Goal: Task Accomplishment & Management: Use online tool/utility

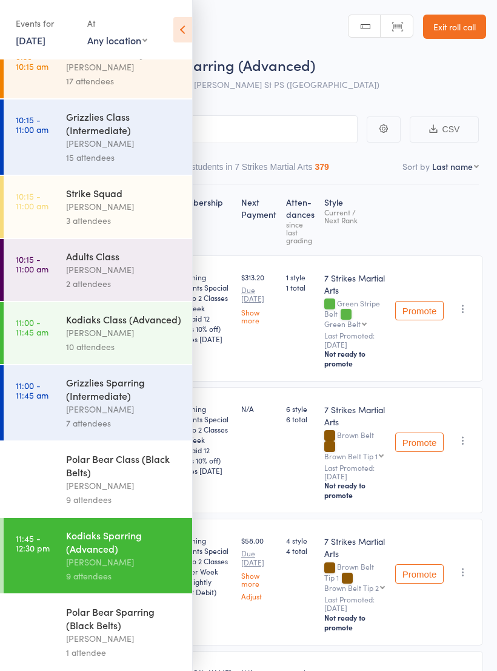
scroll to position [104, 0]
click at [128, 631] on div "Polar Bear Sparring (Black Belts)" at bounding box center [124, 617] width 116 height 27
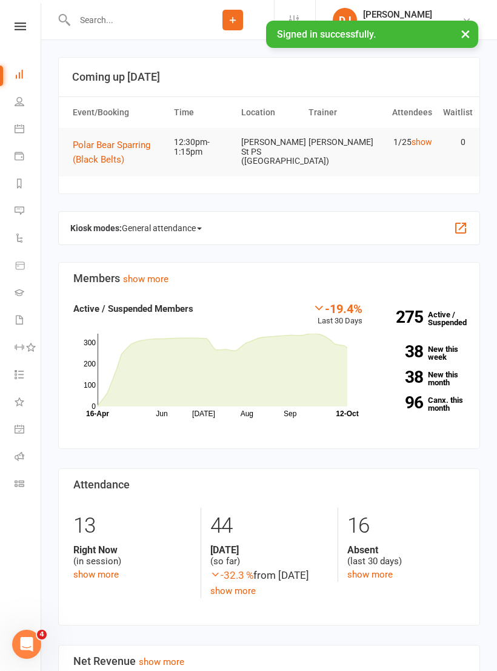
click at [21, 28] on icon at bounding box center [21, 26] width 12 height 8
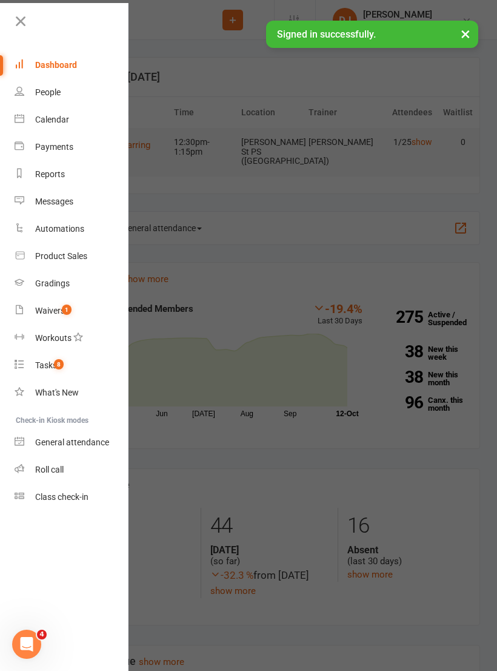
click at [69, 467] on link "Roll call" at bounding box center [72, 469] width 115 height 27
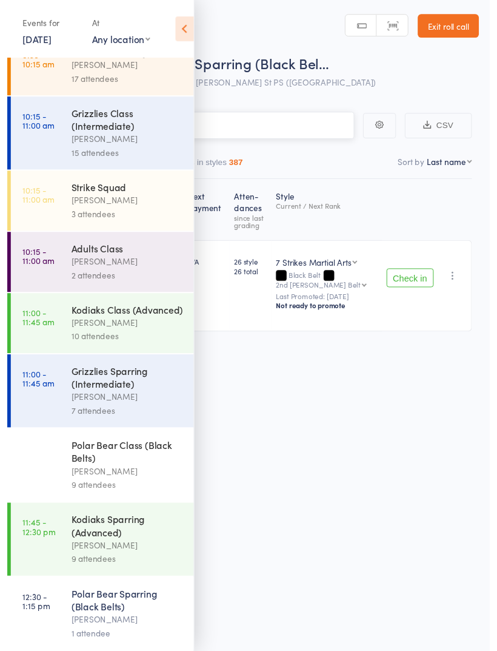
scroll to position [104, 0]
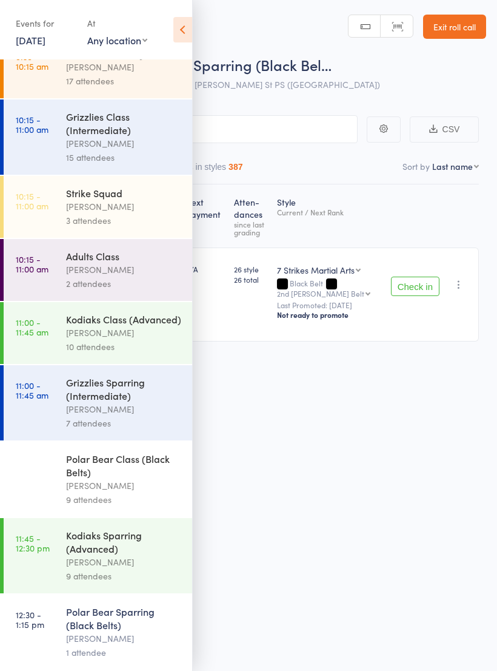
click at [109, 631] on div "[PERSON_NAME]" at bounding box center [124, 638] width 116 height 14
click at [67, 631] on div "Polar Bear Sparring (Black Belts)" at bounding box center [124, 617] width 116 height 27
click at [199, 25] on header "Roll Call for Polar Bear Sparring (Black Bel… 12 Oct 12:30 Daniel Jancek Trusco…" at bounding box center [248, 48] width 497 height 97
click at [189, 40] on icon at bounding box center [182, 29] width 19 height 25
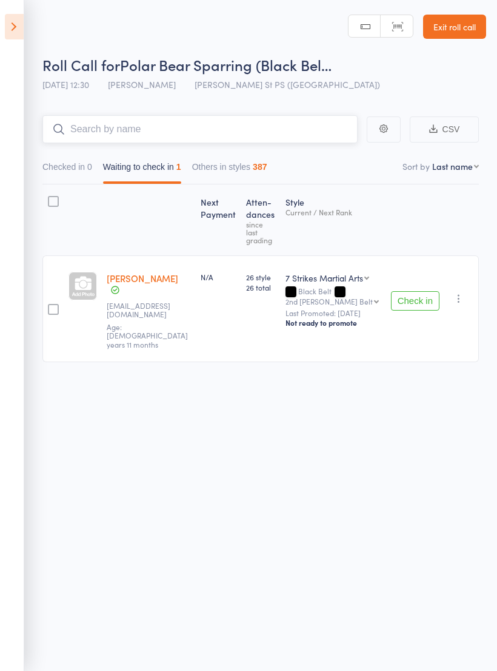
click at [261, 128] on input "search" at bounding box center [199, 129] width 315 height 28
click at [418, 291] on button "Check in" at bounding box center [415, 300] width 49 height 19
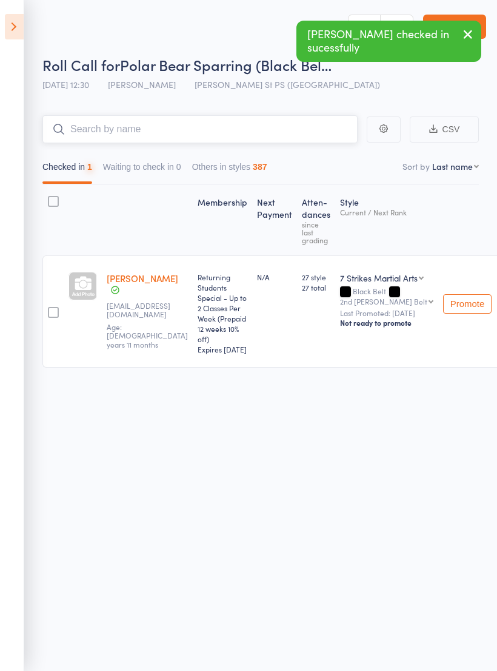
click at [223, 130] on input "search" at bounding box center [199, 129] width 315 height 28
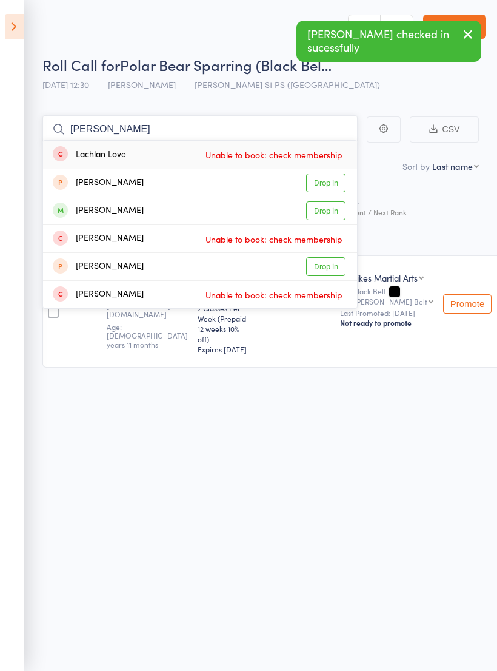
type input "Lachl"
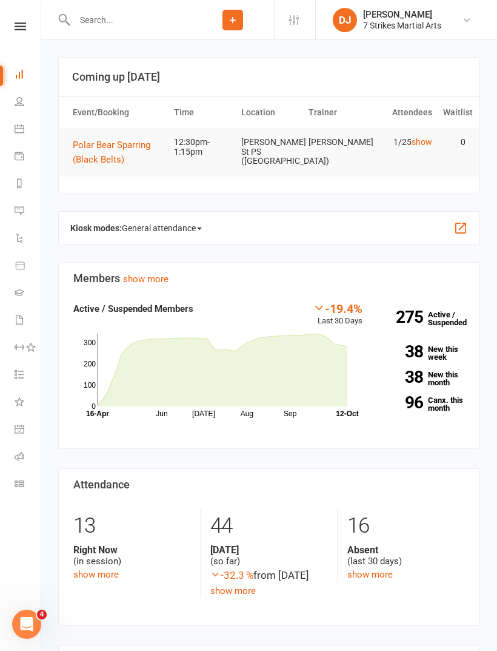
click at [145, 36] on div at bounding box center [124, 19] width 133 height 39
click at [102, 25] on input "text" at bounding box center [131, 20] width 121 height 17
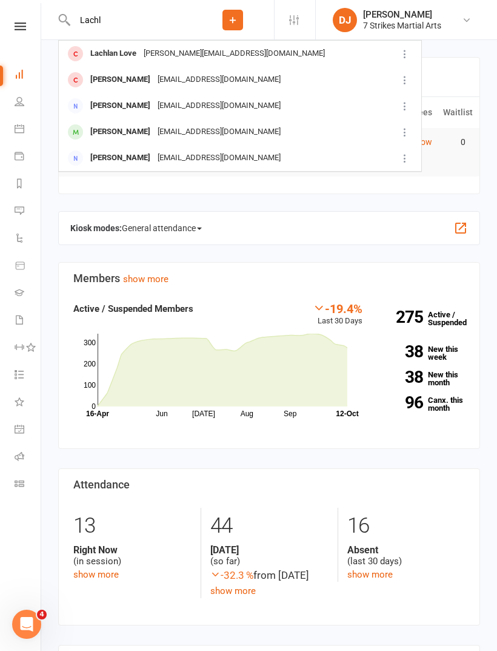
type input "Lachl"
click at [252, 82] on div "[EMAIL_ADDRESS][DOMAIN_NAME]" at bounding box center [219, 80] width 130 height 18
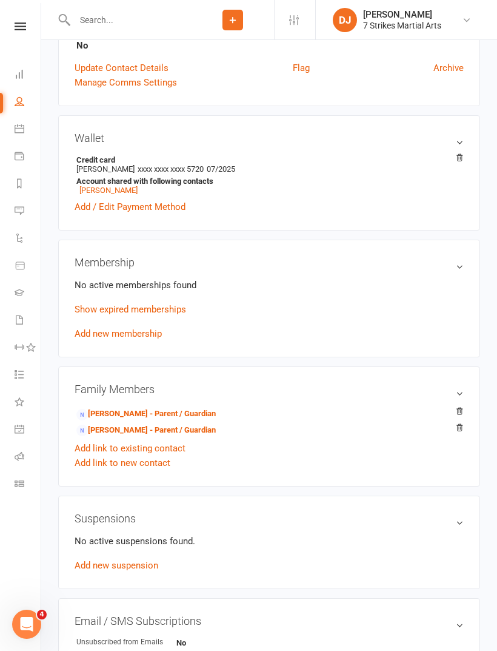
scroll to position [318, 0]
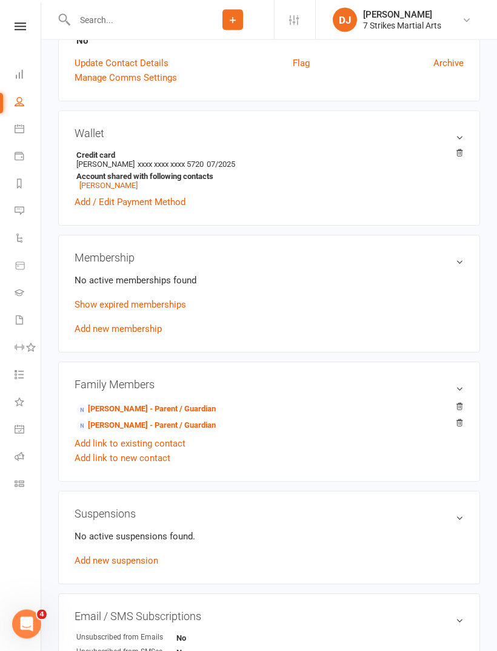
click at [171, 307] on link "Show expired memberships" at bounding box center [131, 305] width 112 height 11
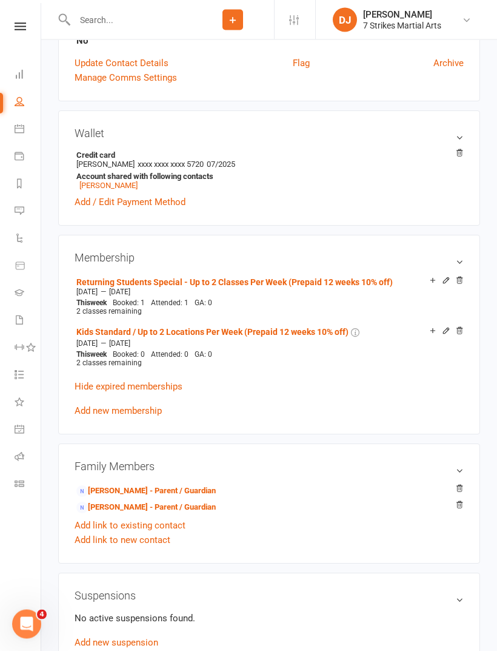
scroll to position [318, 0]
click at [430, 281] on icon at bounding box center [433, 280] width 8 height 8
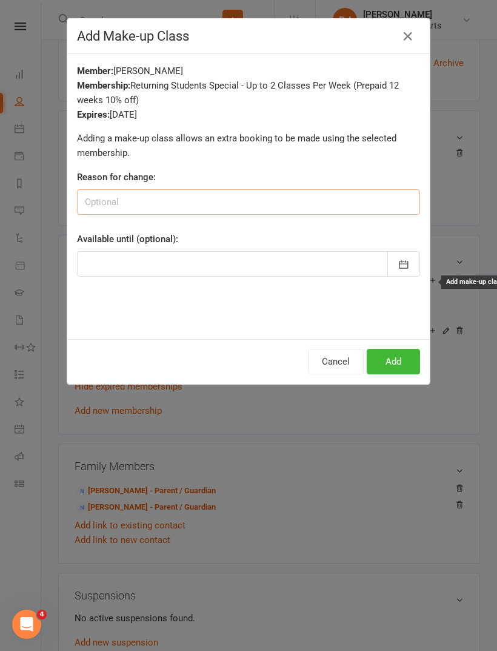
click at [381, 207] on input at bounding box center [248, 201] width 343 height 25
click at [405, 360] on button "Add" at bounding box center [393, 361] width 53 height 25
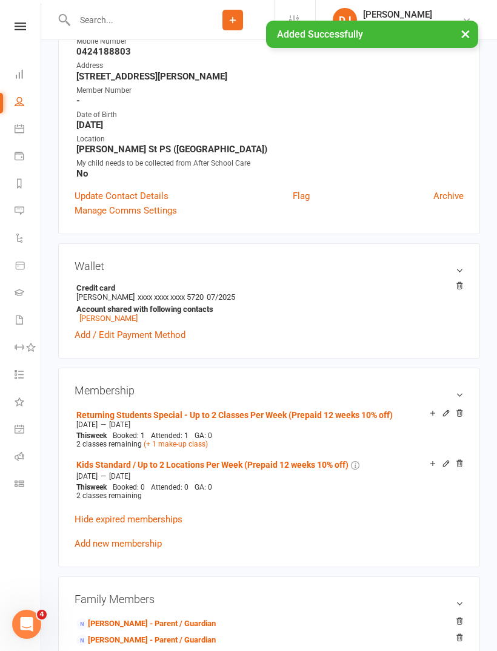
scroll to position [0, 0]
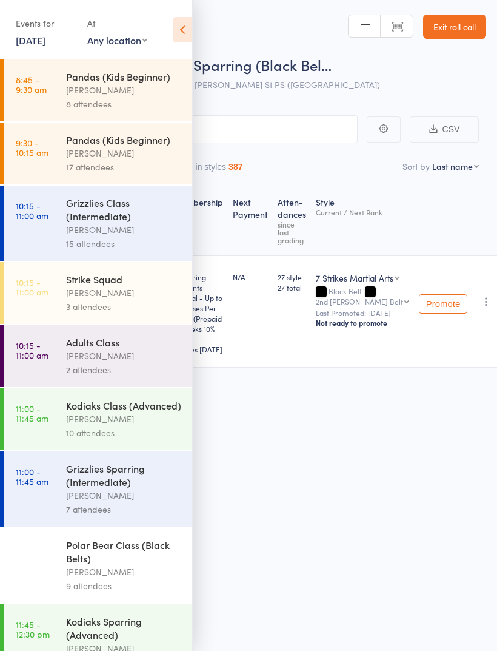
click at [249, 130] on input "search" at bounding box center [188, 129] width 340 height 28
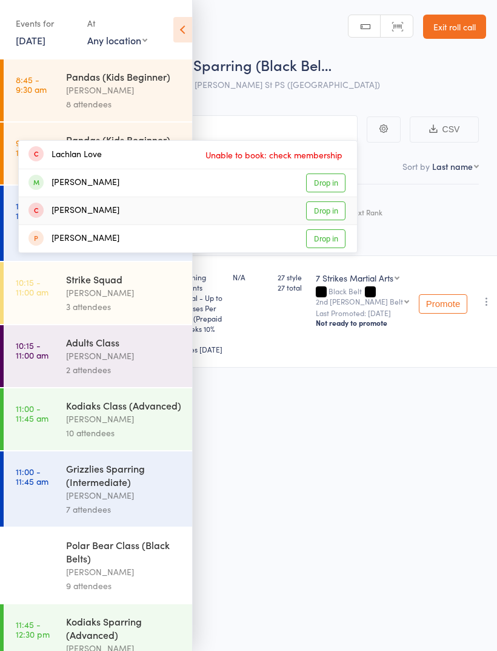
type input "Lachl"
click at [334, 214] on link "Drop in" at bounding box center [325, 210] width 39 height 19
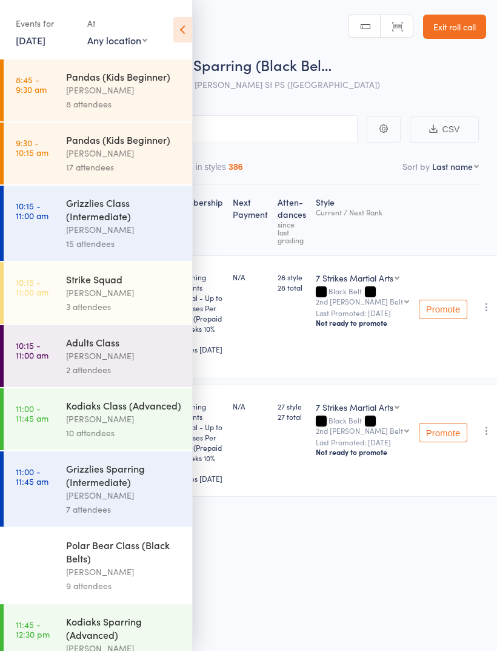
click at [184, 35] on icon at bounding box center [182, 29] width 19 height 25
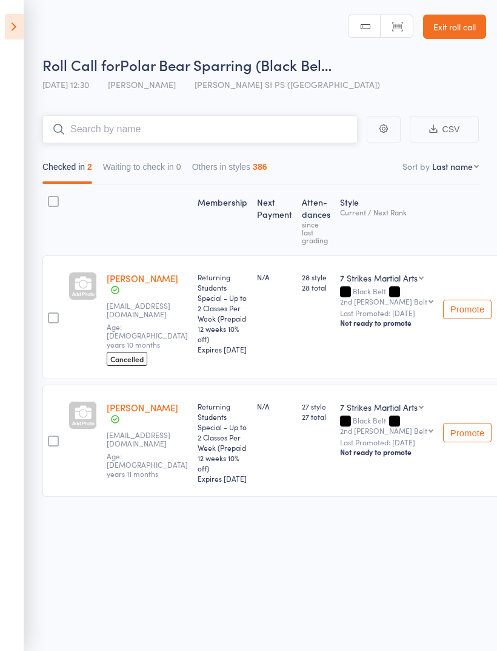
click at [263, 124] on input "search" at bounding box center [199, 129] width 315 height 28
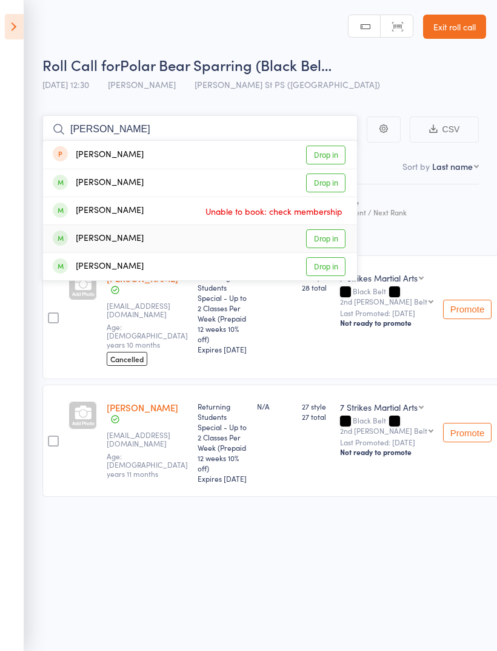
type input "[PERSON_NAME]"
click at [330, 240] on link "Drop in" at bounding box center [325, 238] width 39 height 19
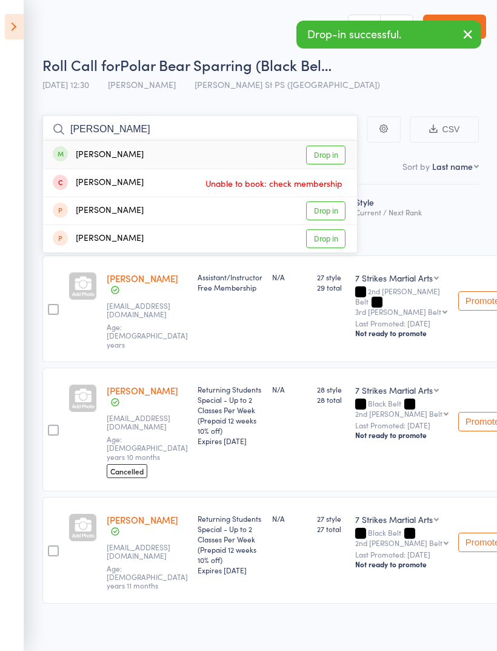
type input "[PERSON_NAME]"
click at [324, 154] on link "Drop in" at bounding box center [325, 155] width 39 height 19
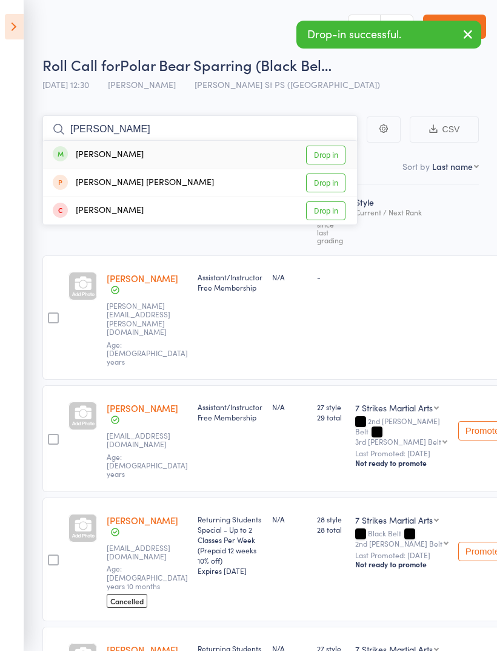
type input "[PERSON_NAME]"
click at [330, 156] on link "Drop in" at bounding box center [325, 155] width 39 height 19
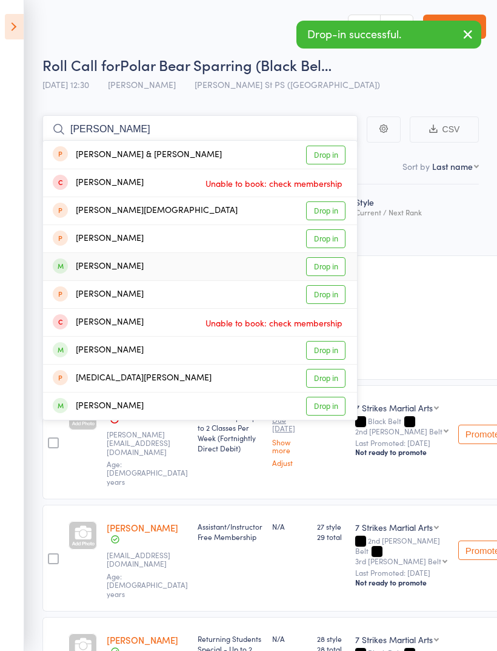
type input "[PERSON_NAME]"
click at [332, 270] on link "Drop in" at bounding box center [325, 266] width 39 height 19
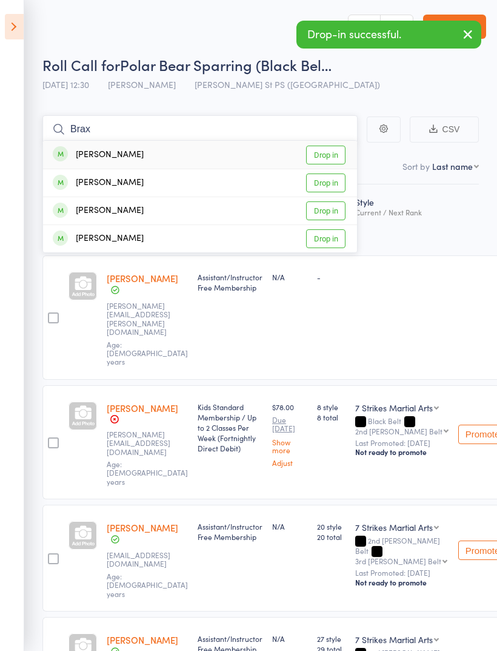
type input "Brax"
click at [332, 160] on link "Drop in" at bounding box center [325, 155] width 39 height 19
